Goal: Transaction & Acquisition: Purchase product/service

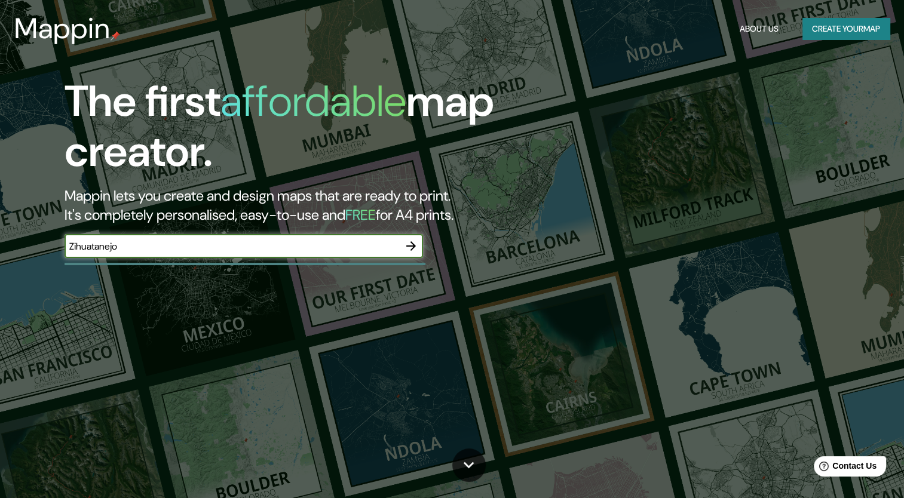
type input "Zihuatanejo"
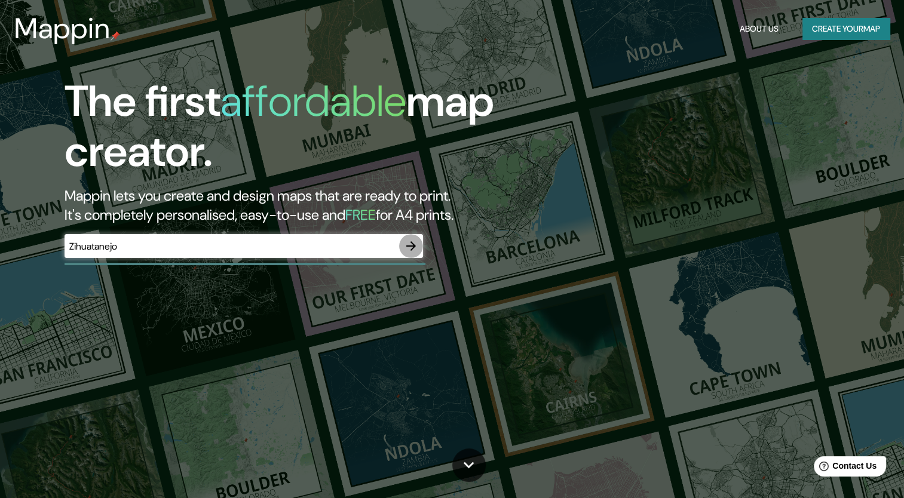
click at [412, 241] on icon "button" at bounding box center [411, 246] width 14 height 14
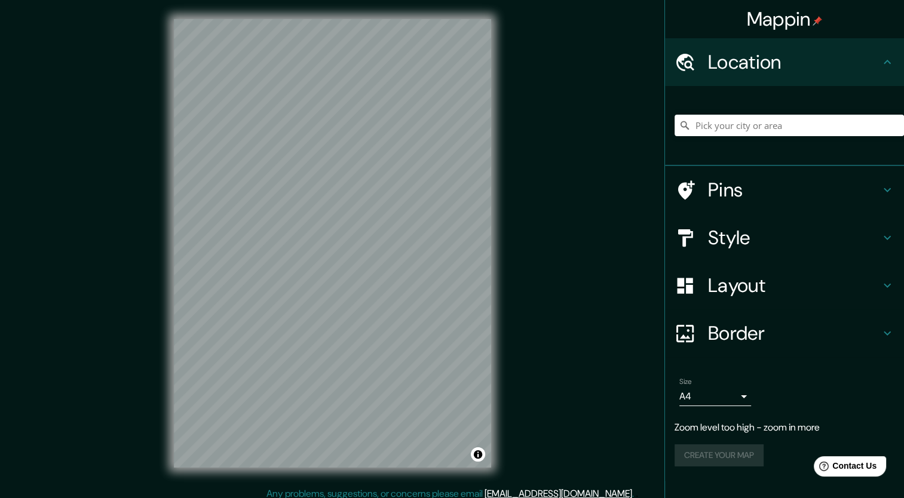
click at [573, 180] on div "Mappin Location Pins Style Layout Border Choose a border. Hint : you can make l…" at bounding box center [452, 253] width 904 height 506
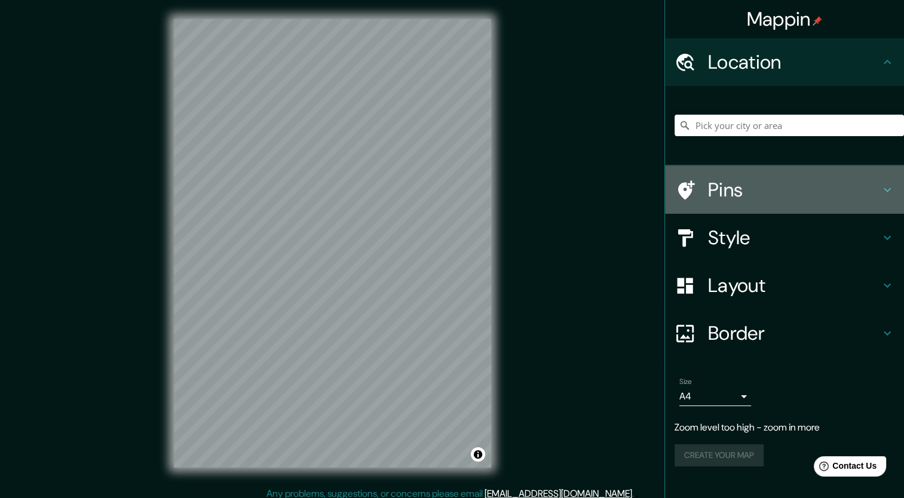
click at [886, 186] on icon at bounding box center [887, 190] width 14 height 14
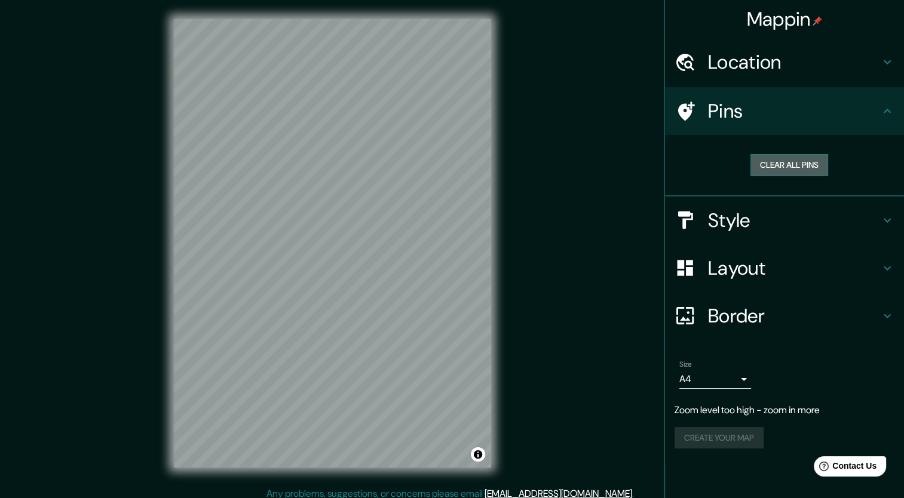
click at [813, 166] on button "Clear all pins" at bounding box center [789, 165] width 78 height 22
click at [777, 170] on button "Clear all pins" at bounding box center [789, 165] width 78 height 22
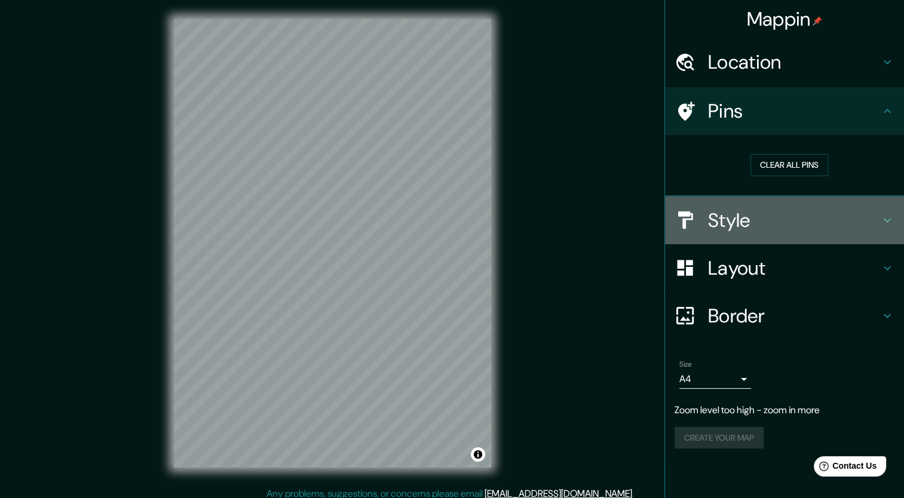
click at [837, 205] on div "Style" at bounding box center [784, 221] width 239 height 48
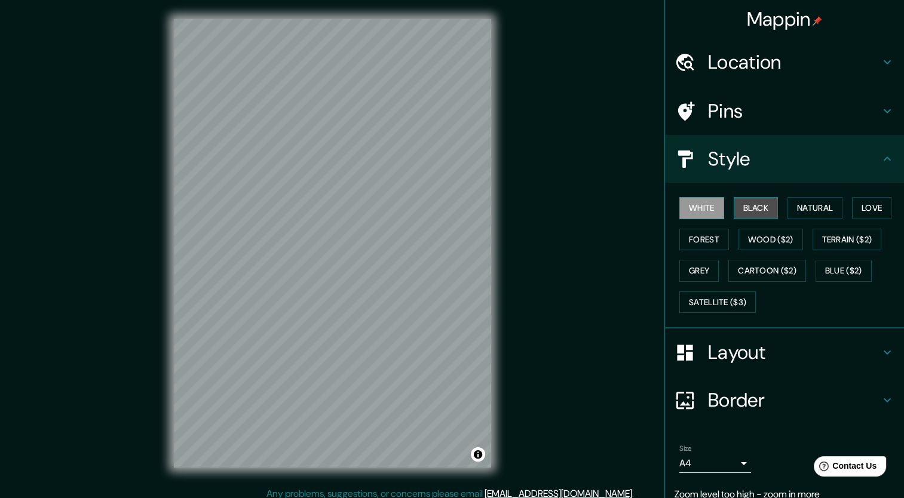
click at [764, 211] on button "Black" at bounding box center [755, 208] width 45 height 22
click at [815, 210] on button "Natural" at bounding box center [814, 208] width 55 height 22
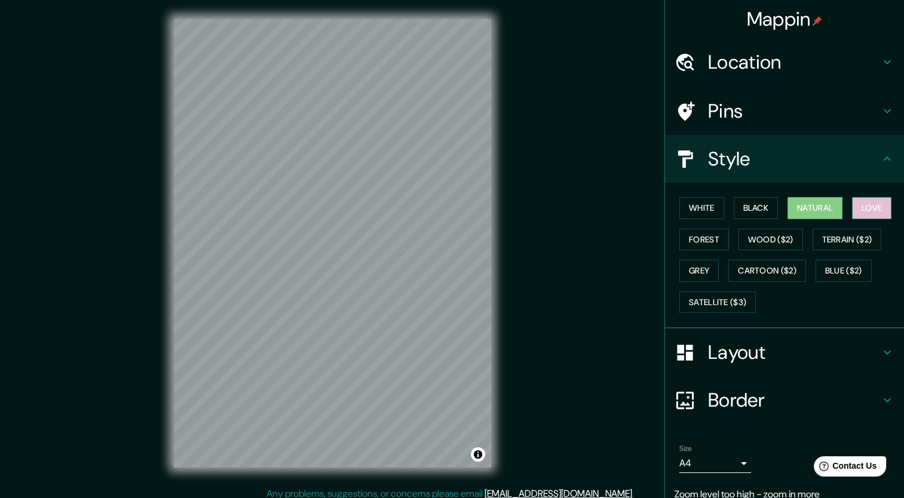
click at [852, 203] on button "Love" at bounding box center [871, 208] width 39 height 22
click at [702, 234] on button "Forest" at bounding box center [704, 240] width 50 height 22
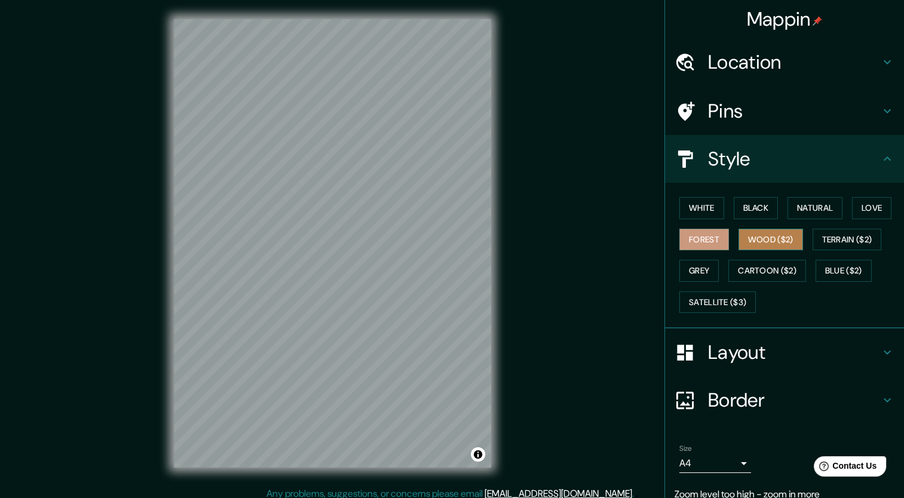
click at [753, 239] on button "Wood ($2)" at bounding box center [770, 240] width 65 height 22
click at [846, 237] on button "Terrain ($2)" at bounding box center [846, 240] width 69 height 22
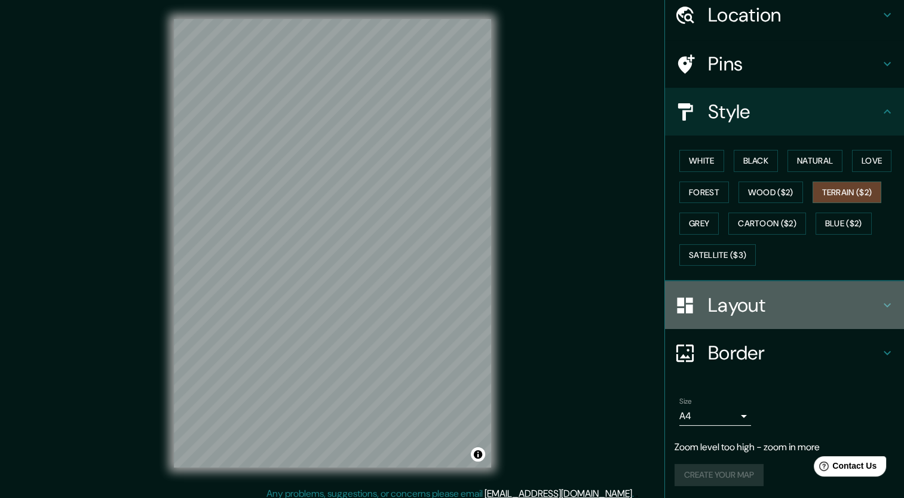
click at [775, 307] on h4 "Layout" at bounding box center [794, 305] width 172 height 24
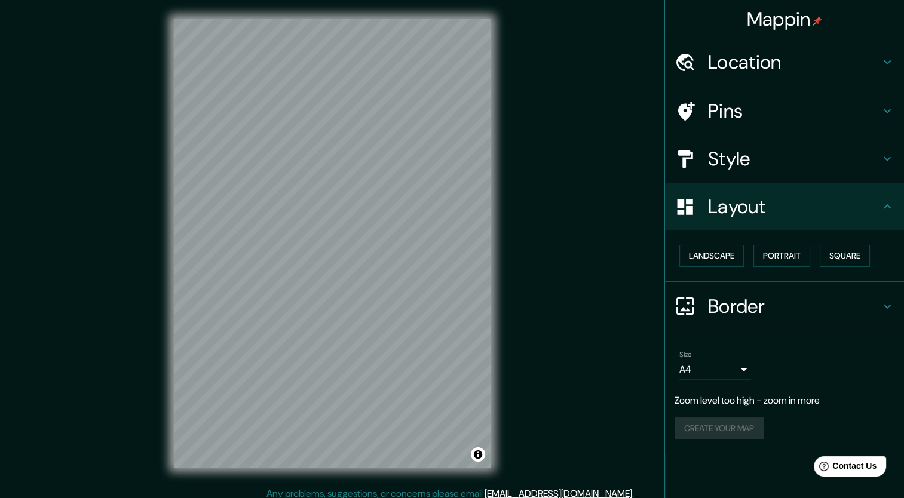
click at [760, 314] on h4 "Border" at bounding box center [794, 306] width 172 height 24
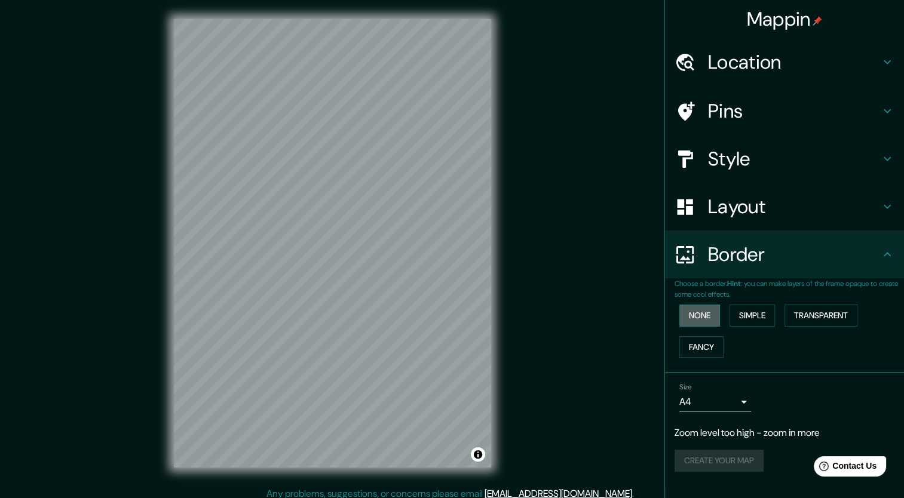
click at [715, 316] on button "None" at bounding box center [699, 316] width 41 height 22
click at [750, 314] on button "Simple" at bounding box center [751, 316] width 45 height 22
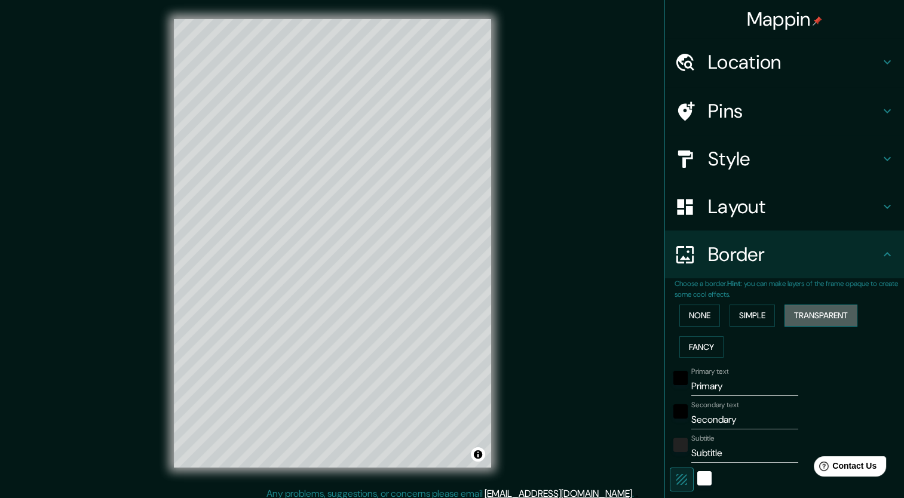
click at [800, 309] on button "Transparent" at bounding box center [820, 316] width 73 height 22
click at [704, 346] on button "Fancy" at bounding box center [701, 347] width 44 height 22
click at [692, 314] on button "None" at bounding box center [699, 316] width 41 height 22
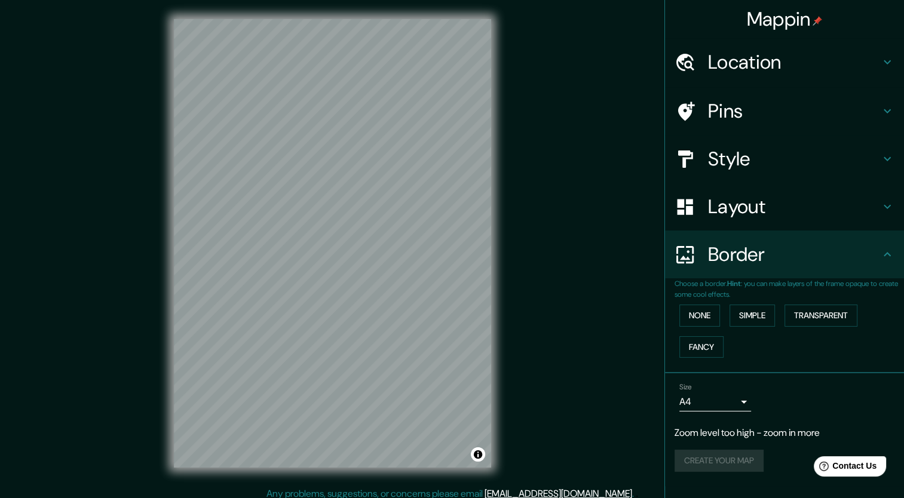
drag, startPoint x: 752, startPoint y: 187, endPoint x: 882, endPoint y: 251, distance: 144.8
click at [882, 251] on ul "Location Pins Style Layout Border Choose a border. Hint : you can make layers o…" at bounding box center [784, 262] width 239 height 448
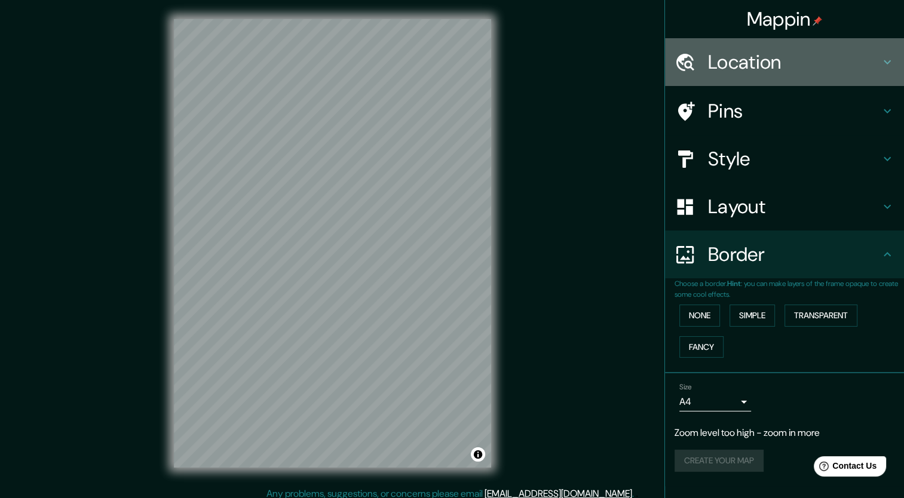
click at [838, 54] on h4 "Location" at bounding box center [794, 62] width 172 height 24
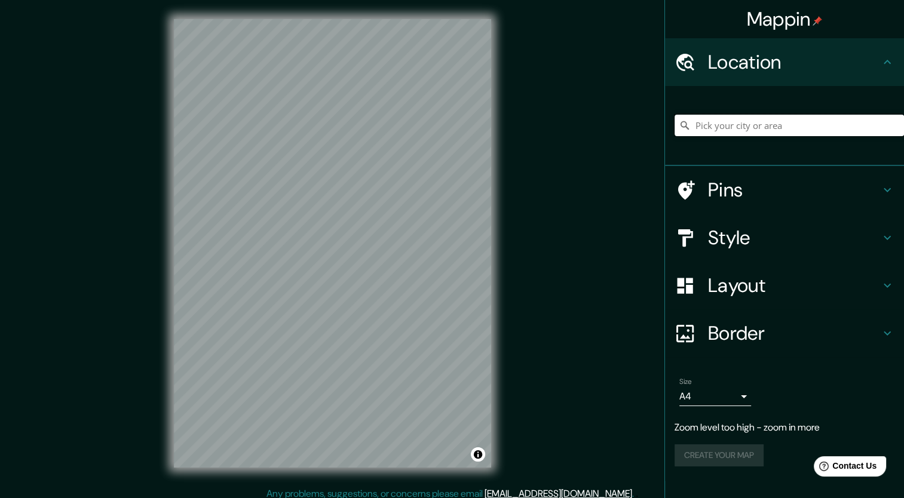
click at [782, 115] on input "Pick your city or area" at bounding box center [788, 126] width 229 height 22
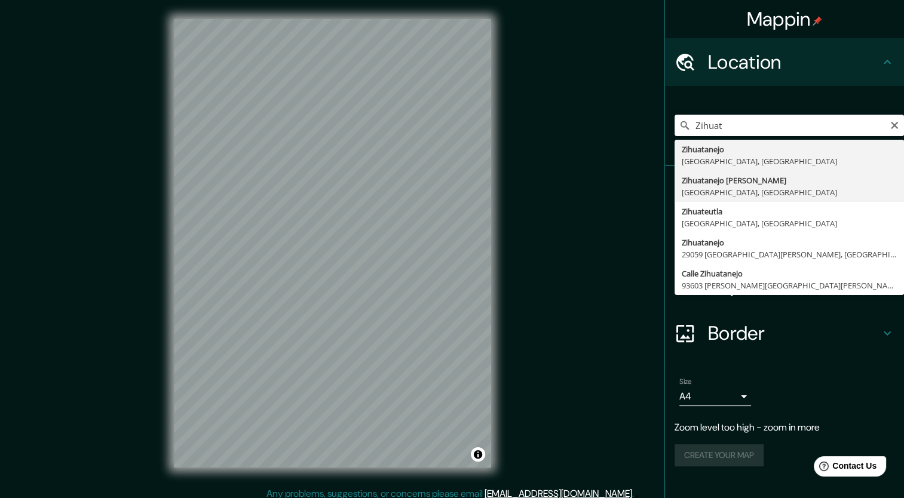
type input "Zihuatanejo de Azueta, [GEOGRAPHIC_DATA], [GEOGRAPHIC_DATA]"
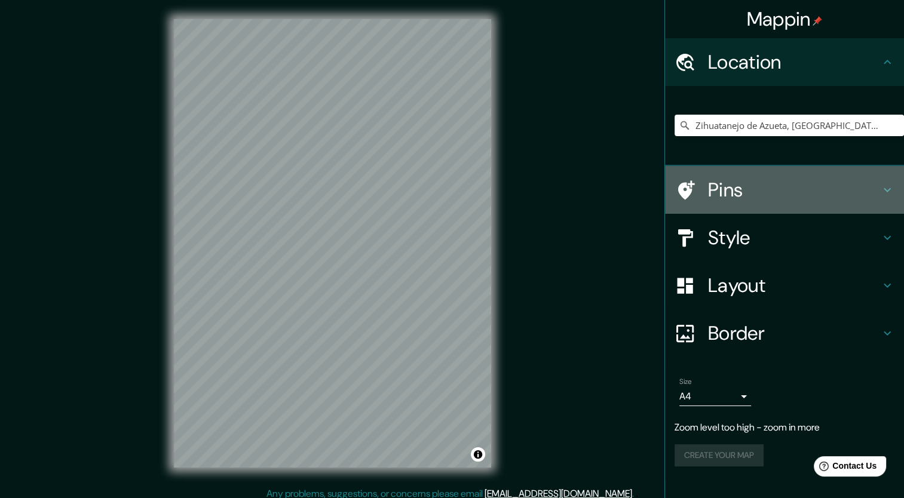
click at [740, 179] on h4 "Pins" at bounding box center [794, 190] width 172 height 24
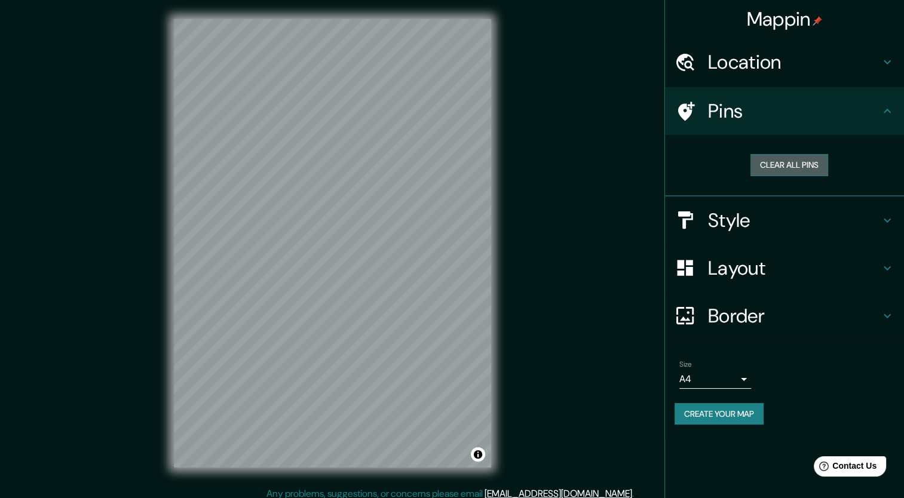
click at [784, 156] on button "Clear all pins" at bounding box center [789, 165] width 78 height 22
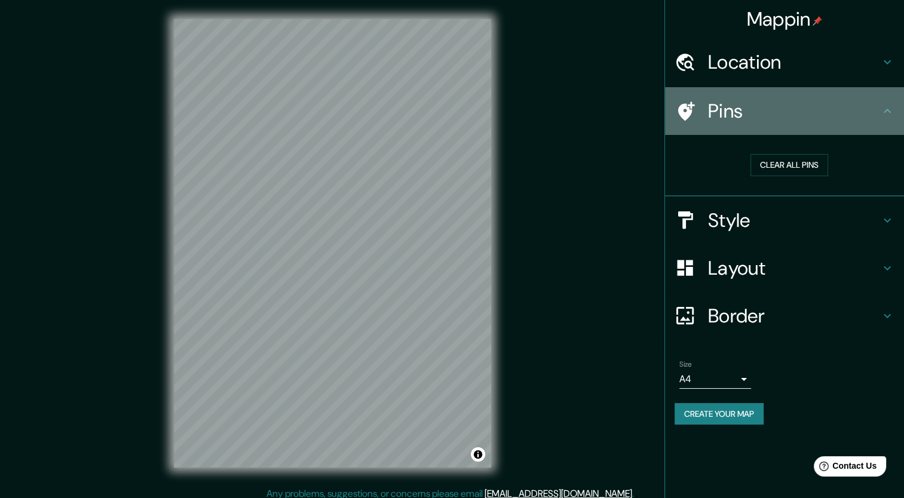
click at [877, 94] on div "Pins" at bounding box center [784, 111] width 239 height 48
click at [857, 106] on h4 "Pins" at bounding box center [794, 111] width 172 height 24
click at [880, 131] on div "Pins" at bounding box center [784, 111] width 239 height 48
click at [901, 97] on div "Pins" at bounding box center [784, 111] width 239 height 48
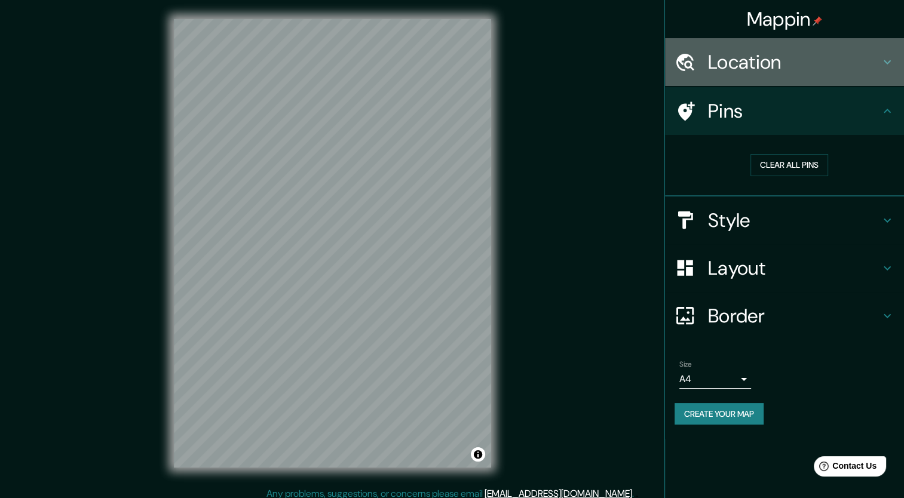
click at [879, 73] on div "Location" at bounding box center [784, 62] width 239 height 48
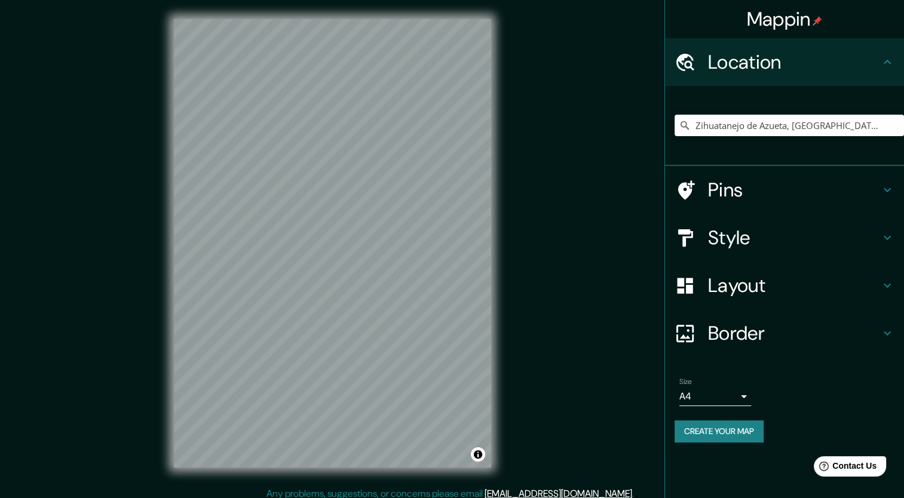
scroll to position [7, 0]
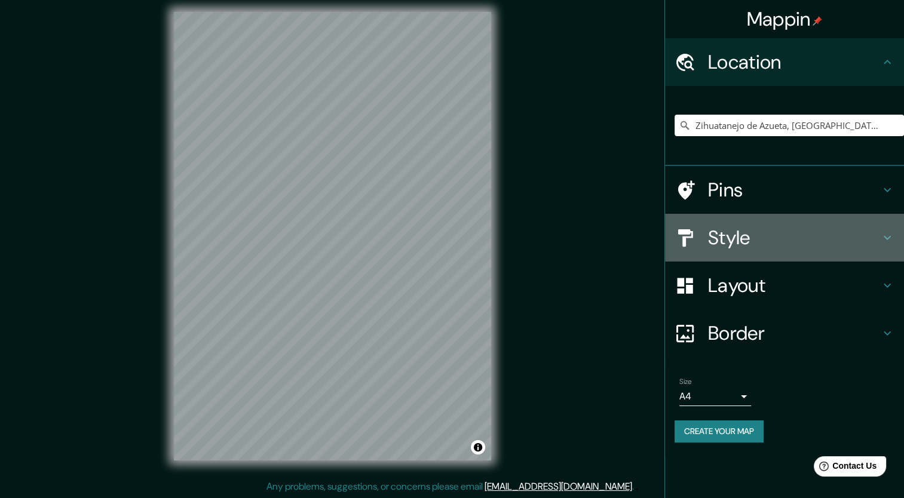
click at [880, 241] on icon at bounding box center [887, 238] width 14 height 14
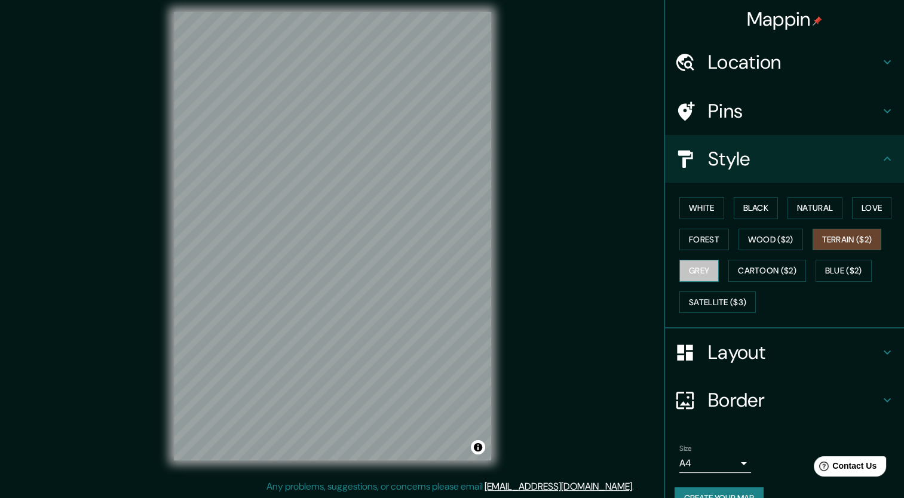
click at [700, 266] on button "Grey" at bounding box center [698, 271] width 39 height 22
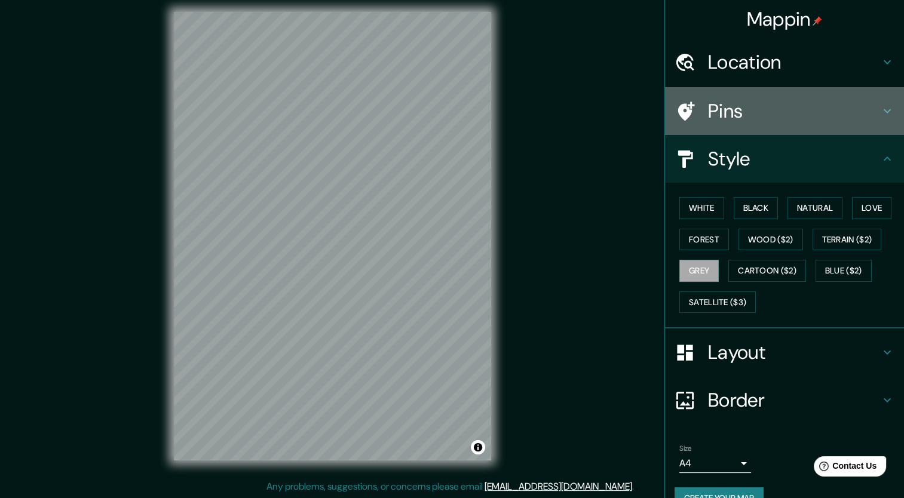
click at [678, 109] on icon at bounding box center [686, 111] width 17 height 19
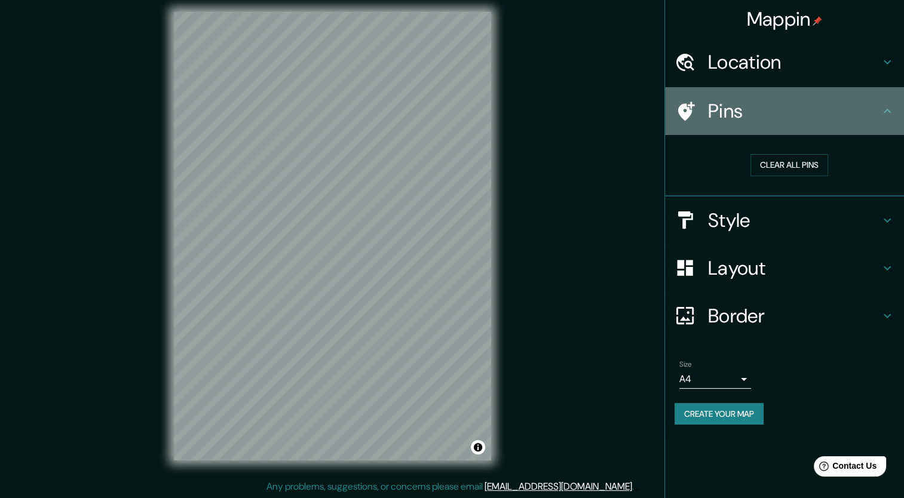
click at [697, 108] on div at bounding box center [690, 111] width 33 height 21
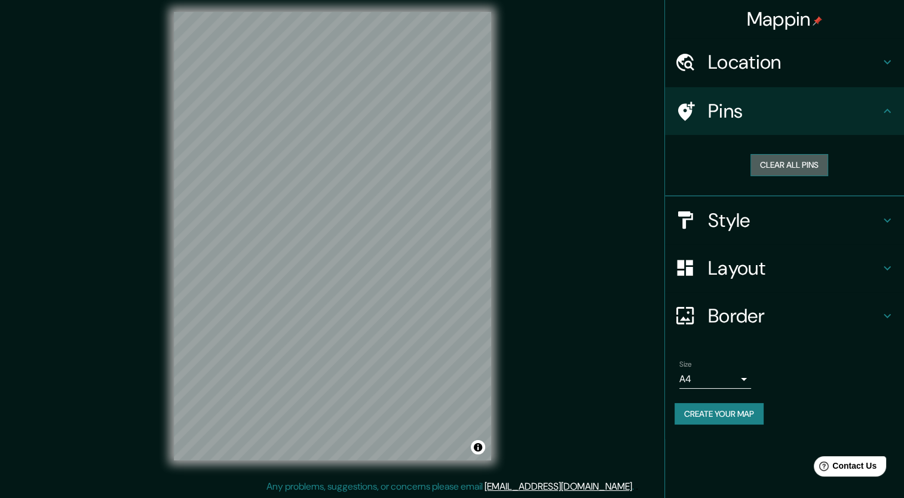
click at [793, 159] on button "Clear all pins" at bounding box center [789, 165] width 78 height 22
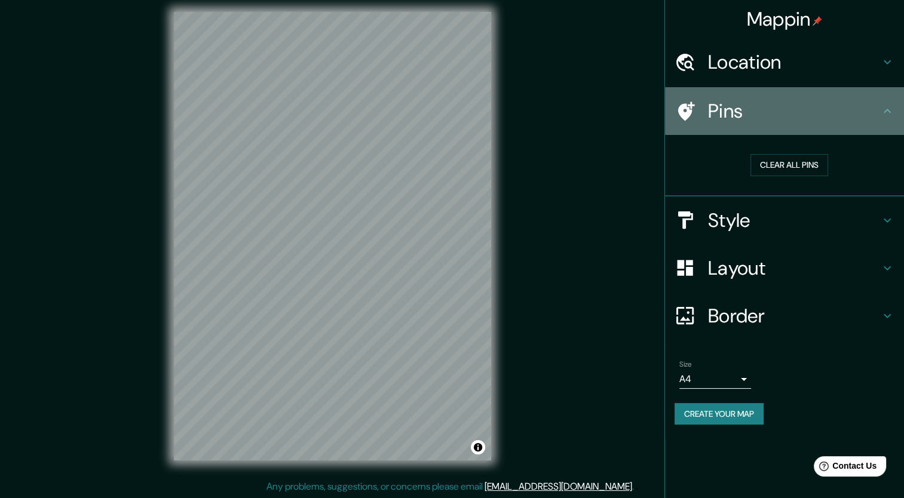
click at [849, 122] on h4 "Pins" at bounding box center [794, 111] width 172 height 24
click at [882, 113] on icon at bounding box center [887, 111] width 14 height 14
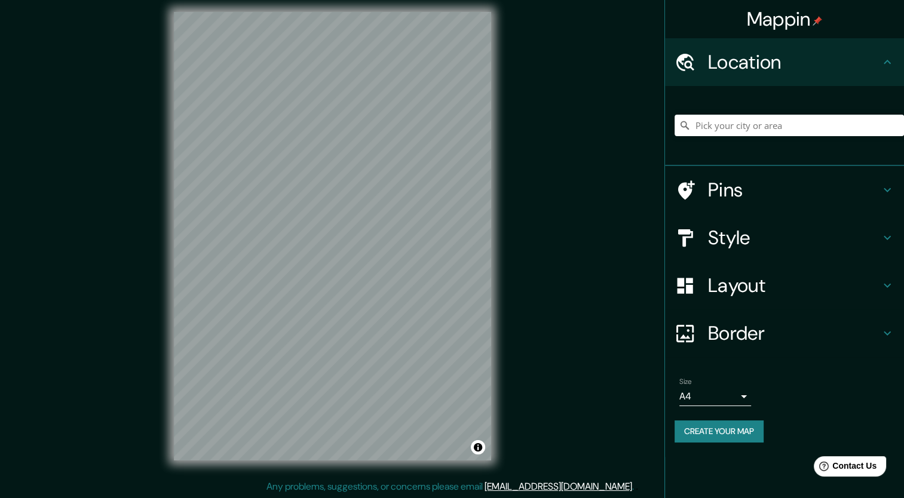
click at [566, 173] on div "Mappin Location Pins Style Layout Border Choose a border. Hint : you can make l…" at bounding box center [452, 246] width 904 height 506
click at [759, 121] on input "Pick your city or area" at bounding box center [788, 126] width 229 height 22
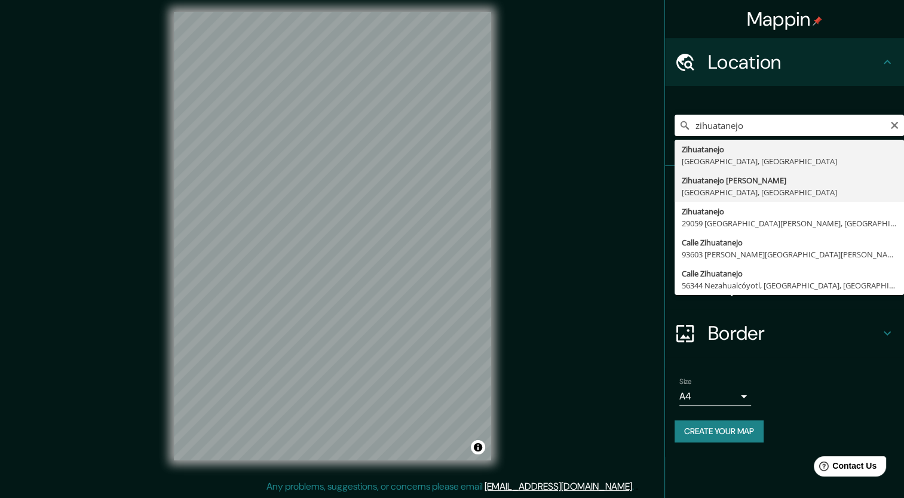
type input "Zihuatanejo de Azueta, [GEOGRAPHIC_DATA], [GEOGRAPHIC_DATA]"
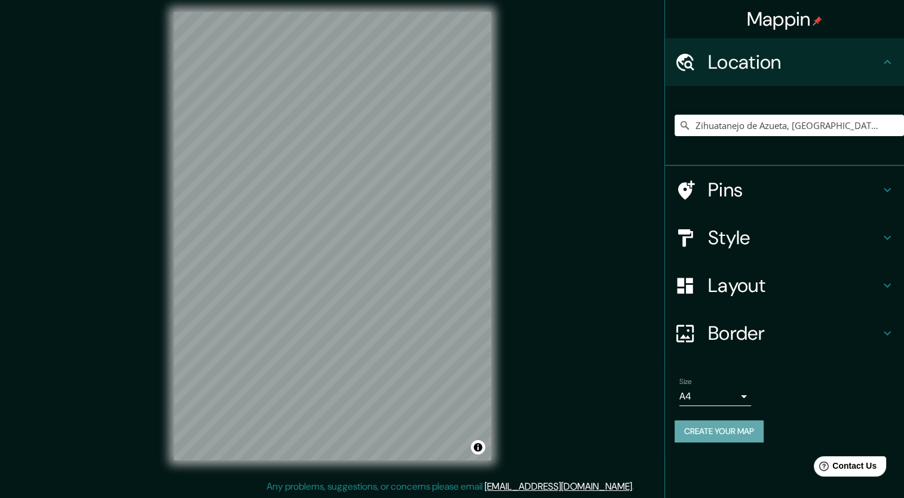
click at [757, 426] on button "Create your map" at bounding box center [718, 431] width 89 height 22
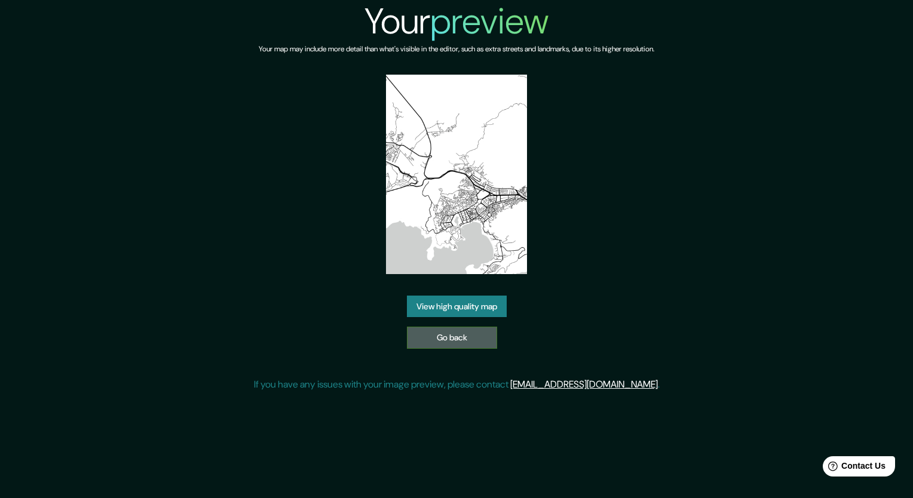
click at [471, 339] on link "Go back" at bounding box center [452, 338] width 90 height 22
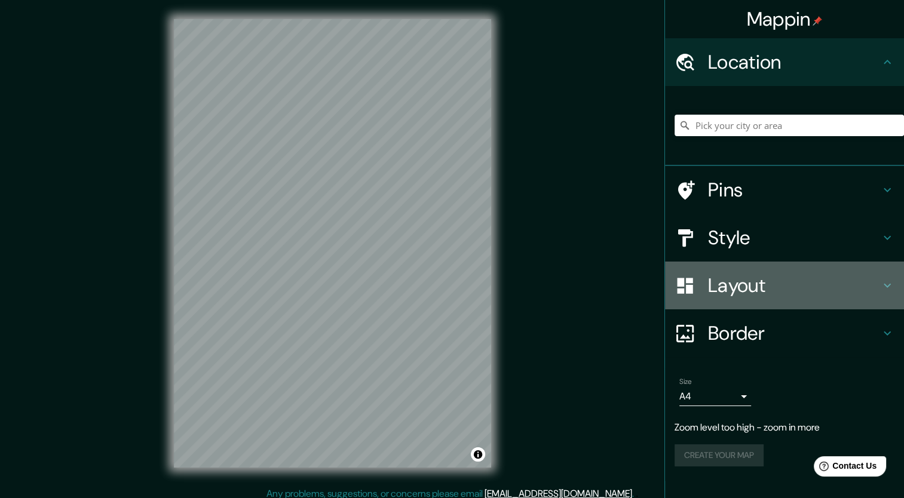
click at [754, 283] on h4 "Layout" at bounding box center [794, 286] width 172 height 24
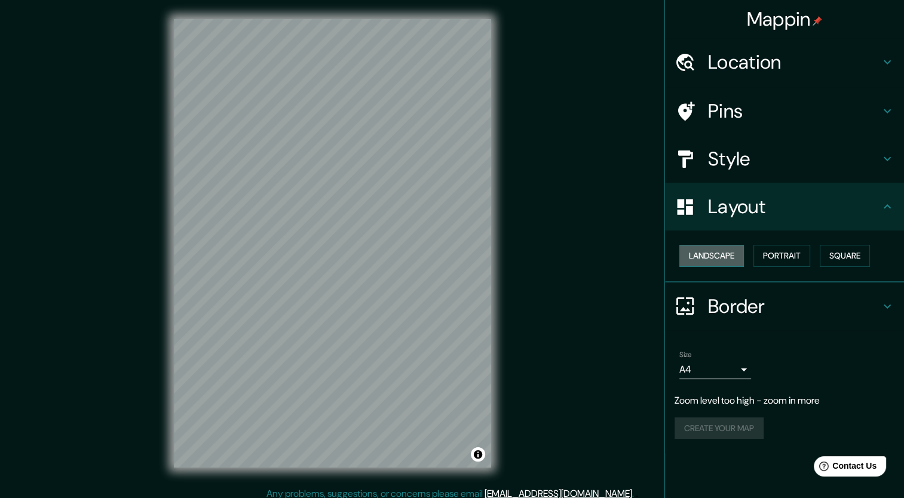
click at [739, 257] on button "Landscape" at bounding box center [711, 256] width 65 height 22
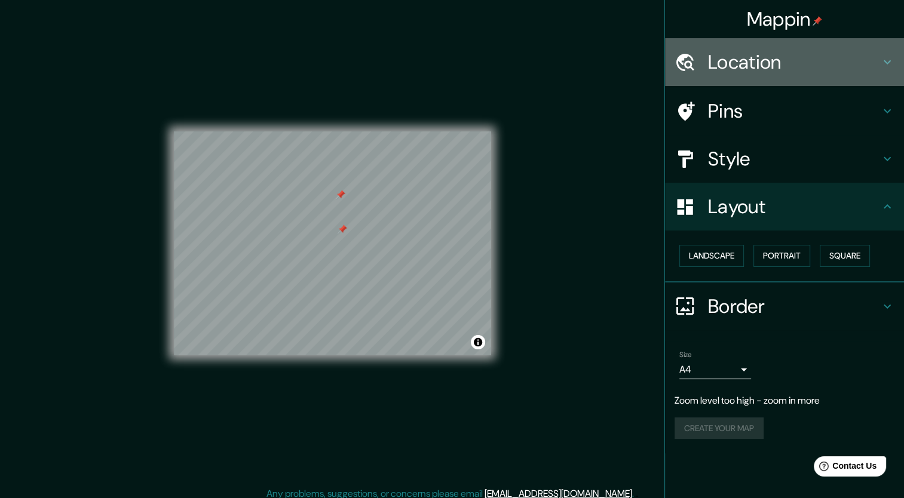
click at [779, 58] on h4 "Location" at bounding box center [794, 62] width 172 height 24
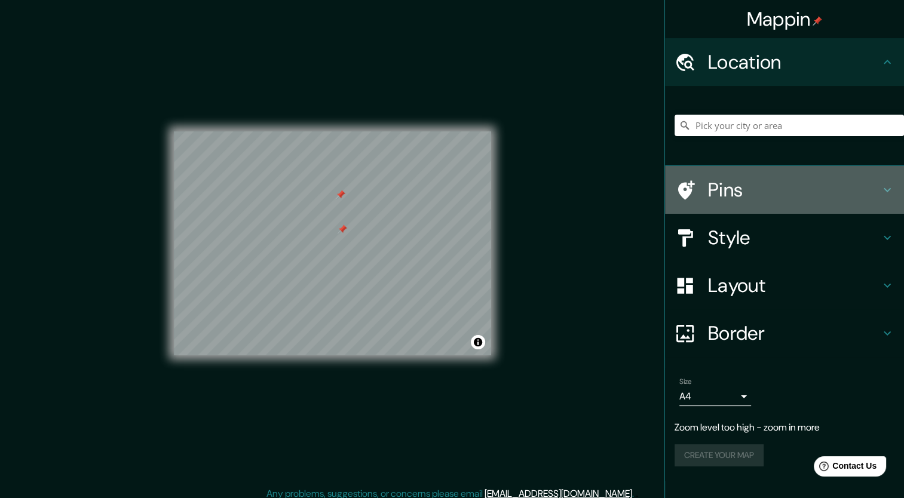
click at [753, 185] on h4 "Pins" at bounding box center [794, 190] width 172 height 24
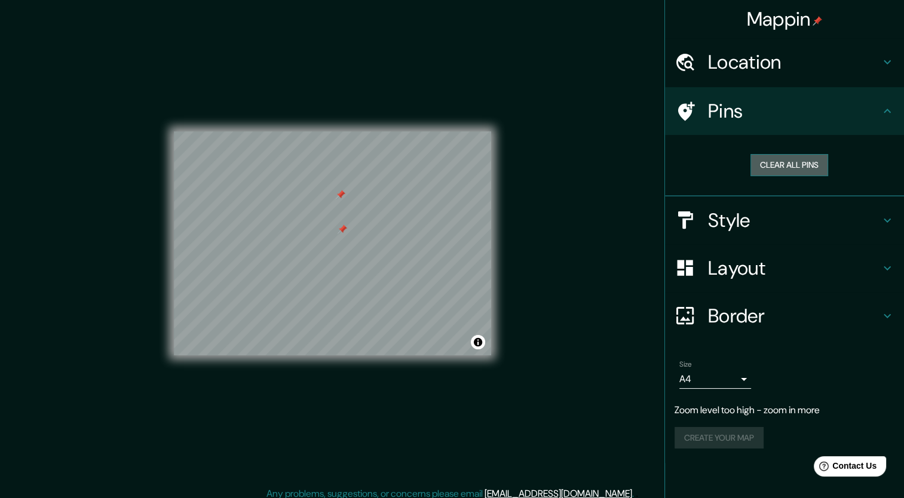
click at [788, 158] on button "Clear all pins" at bounding box center [789, 165] width 78 height 22
click at [577, 149] on div "Mappin Location Pins Clear all pins Style Layout Border Choose a border. Hint :…" at bounding box center [452, 253] width 904 height 506
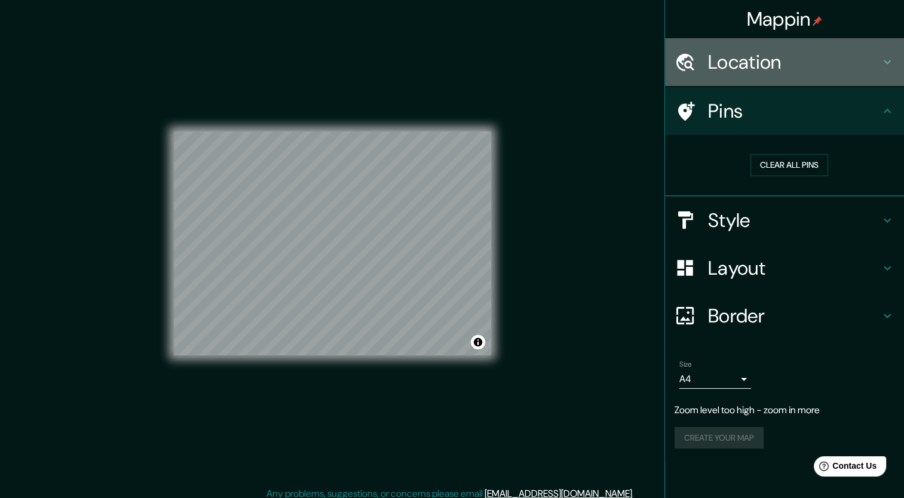
click at [801, 59] on h4 "Location" at bounding box center [794, 62] width 172 height 24
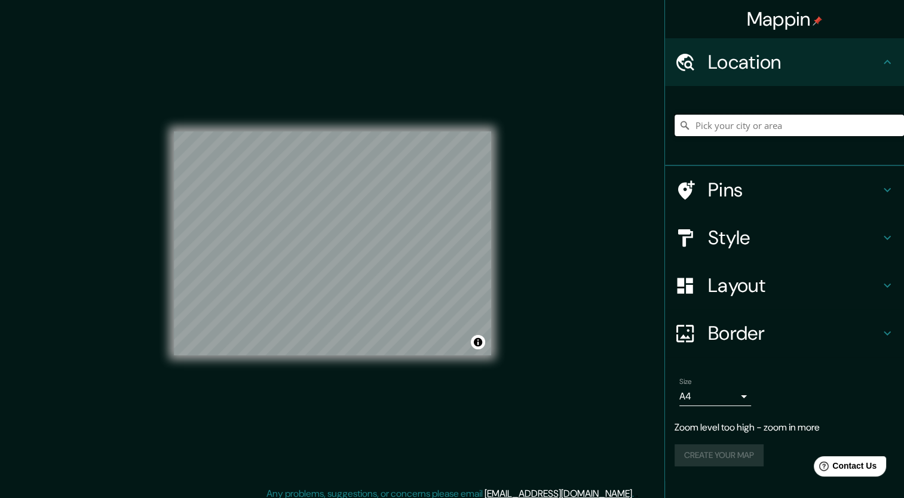
click at [768, 129] on input "Pick your city or area" at bounding box center [788, 126] width 229 height 22
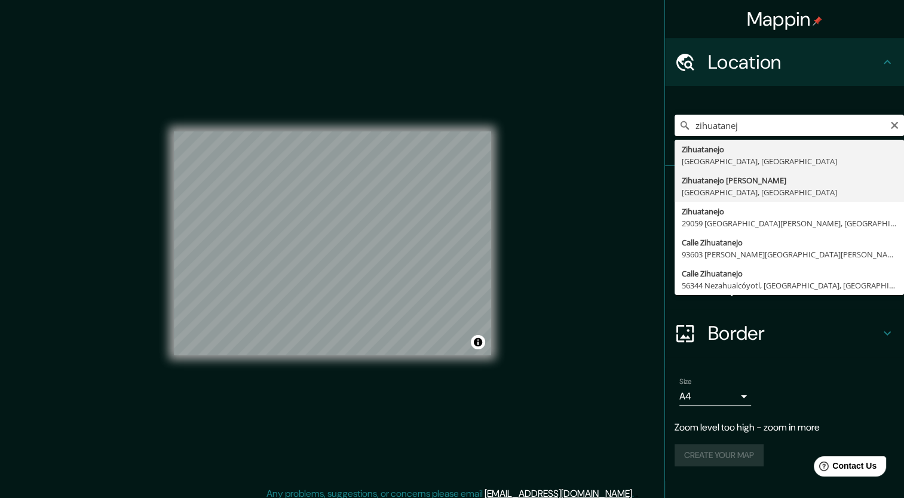
type input "Zihuatanejo de Azueta, [GEOGRAPHIC_DATA], [GEOGRAPHIC_DATA]"
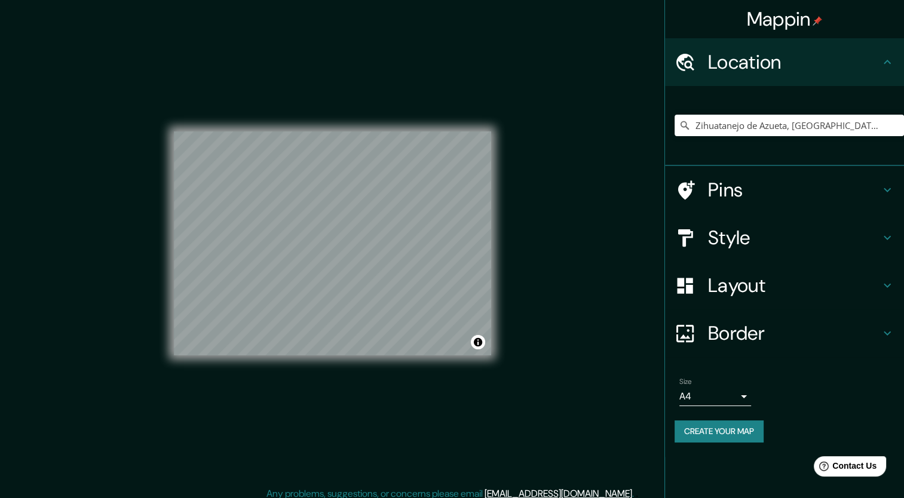
click at [808, 242] on h4 "Style" at bounding box center [794, 238] width 172 height 24
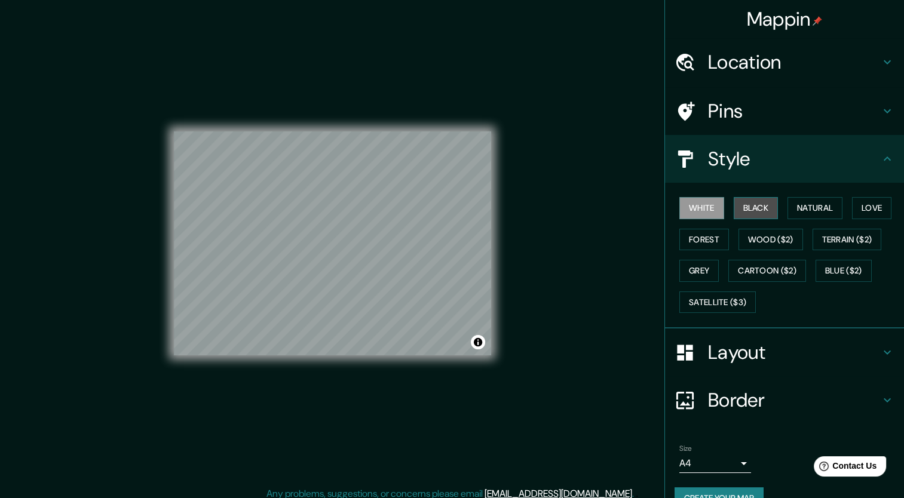
click at [742, 214] on button "Black" at bounding box center [755, 208] width 45 height 22
click at [806, 210] on button "Natural" at bounding box center [814, 208] width 55 height 22
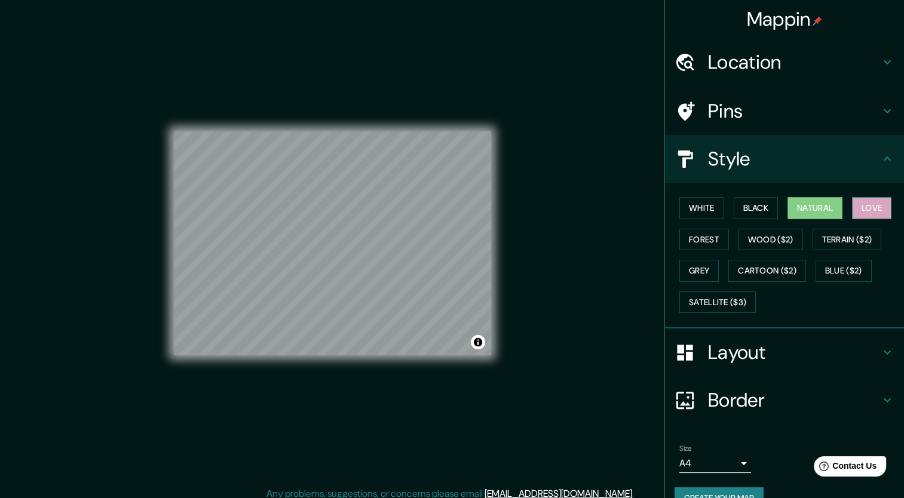
click at [874, 211] on button "Love" at bounding box center [871, 208] width 39 height 22
click at [704, 207] on button "White" at bounding box center [701, 208] width 45 height 22
